Goal: Task Accomplishment & Management: Use online tool/utility

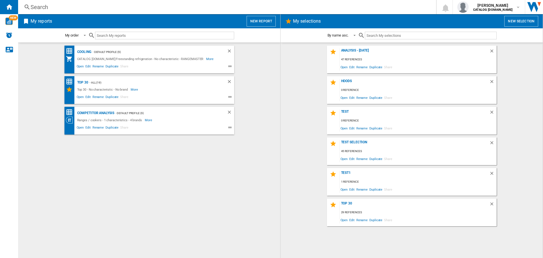
click at [57, 9] on div "Search" at bounding box center [226, 7] width 391 height 8
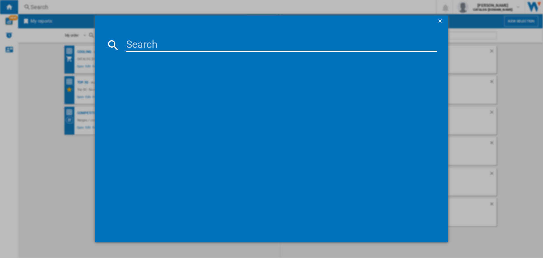
click at [141, 45] on input at bounding box center [281, 45] width 311 height 14
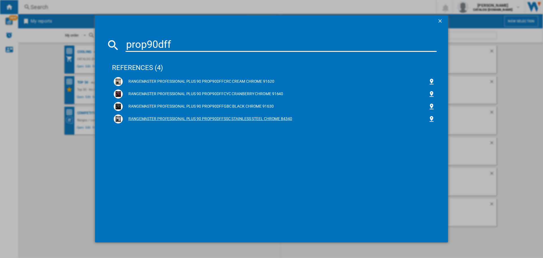
type input "prop90dff"
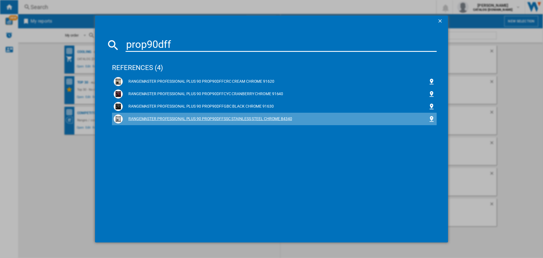
click at [248, 119] on div "RANGEMASTER PROFESSIONAL PLUS 90 PROP90DFFSSC STAINLESS STEEL CHROME 84340" at bounding box center [276, 119] width 306 height 6
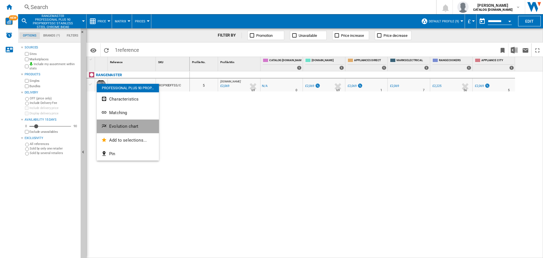
click at [116, 126] on span "Evolution chart" at bounding box center [123, 126] width 29 height 5
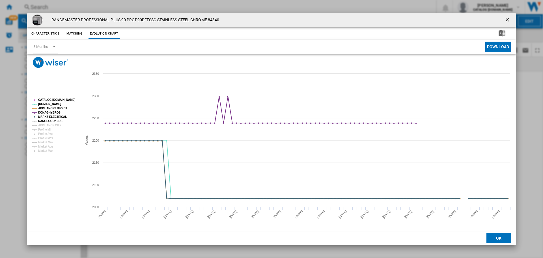
click at [58, 120] on tspan "RANGECOOKERS" at bounding box center [50, 120] width 24 height 3
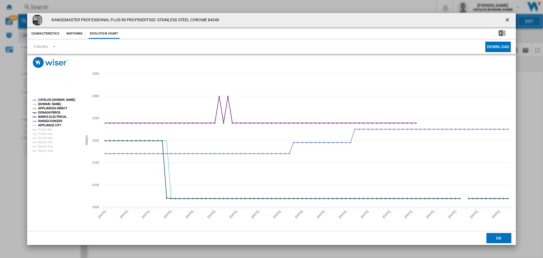
click at [57, 124] on tspan "APPLIANCE CITY" at bounding box center [49, 125] width 23 height 3
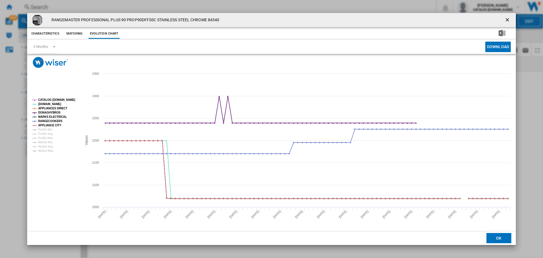
click at [507, 17] on ng-md-icon "getI18NText('BUTTONS.CLOSE_DIALOG')" at bounding box center [508, 20] width 7 height 7
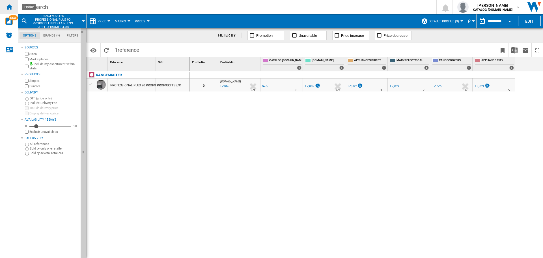
click at [12, 9] on ng-md-icon "Home" at bounding box center [9, 6] width 7 height 7
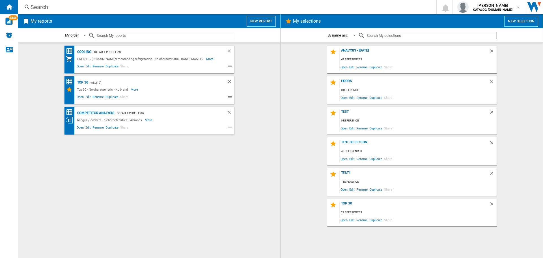
click at [272, 21] on button "New report" at bounding box center [261, 21] width 29 height 11
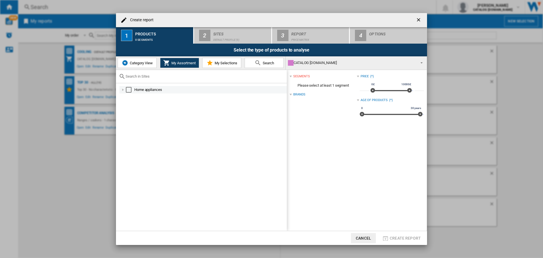
click at [122, 89] on div at bounding box center [123, 90] width 6 height 6
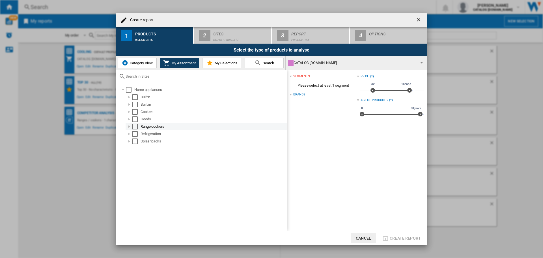
click at [131, 124] on div at bounding box center [129, 127] width 6 height 6
click at [133, 134] on div at bounding box center [136, 134] width 6 height 6
click at [132, 113] on div "Select" at bounding box center [135, 112] width 6 height 6
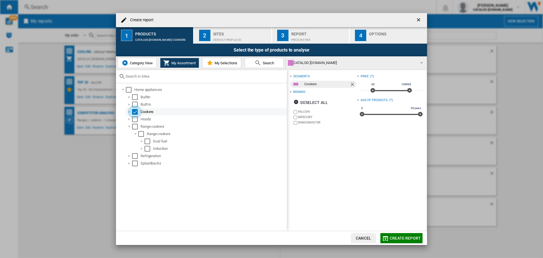
click at [132, 113] on div "Select" at bounding box center [135, 112] width 6 height 6
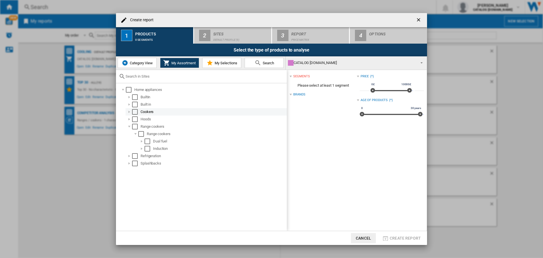
click at [130, 113] on div at bounding box center [129, 112] width 6 height 6
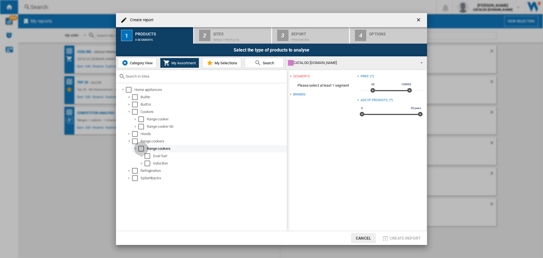
click at [141, 147] on div "Select" at bounding box center [141, 149] width 6 height 6
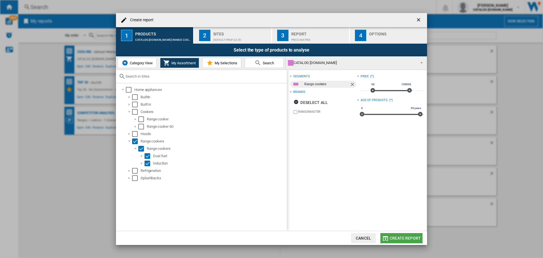
click at [397, 237] on span "Create report" at bounding box center [405, 238] width 31 height 5
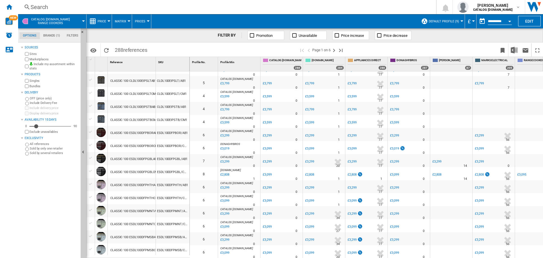
scroll to position [474, 0]
